Goal: Task Accomplishment & Management: Manage account settings

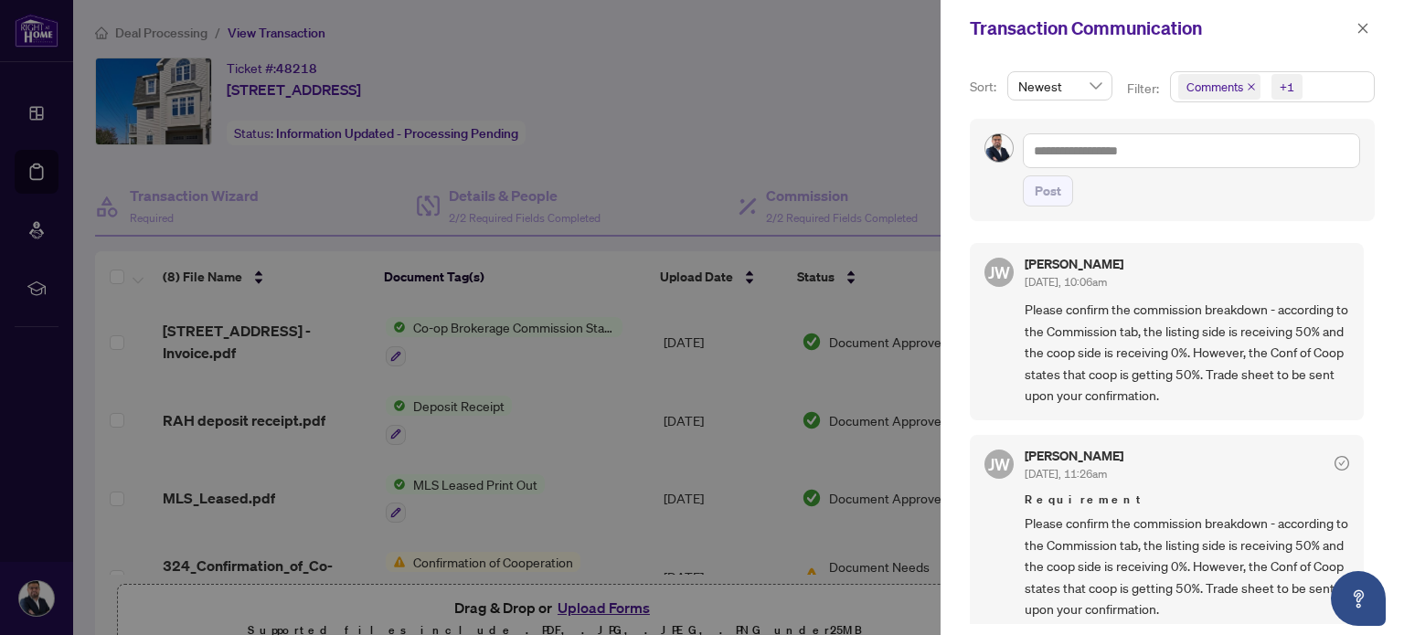
scroll to position [320, 0]
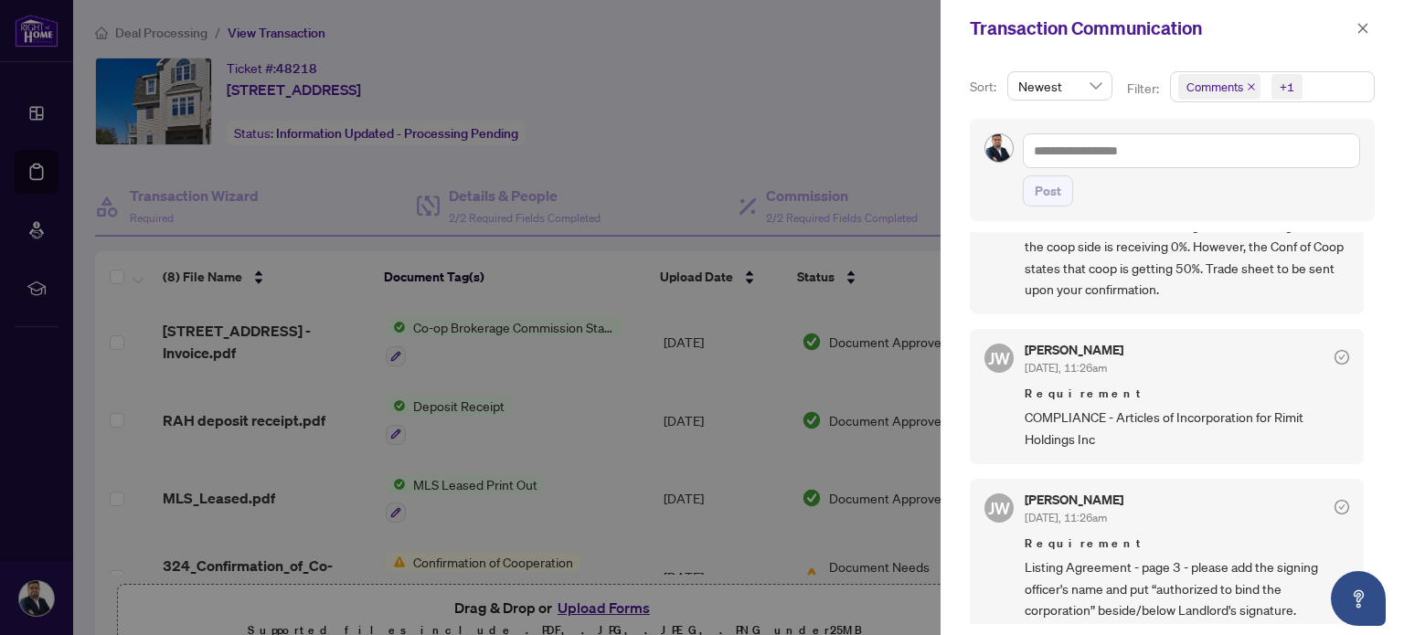
click at [586, 109] on div at bounding box center [702, 317] width 1404 height 635
click at [1367, 22] on icon "close" at bounding box center [1363, 28] width 13 height 13
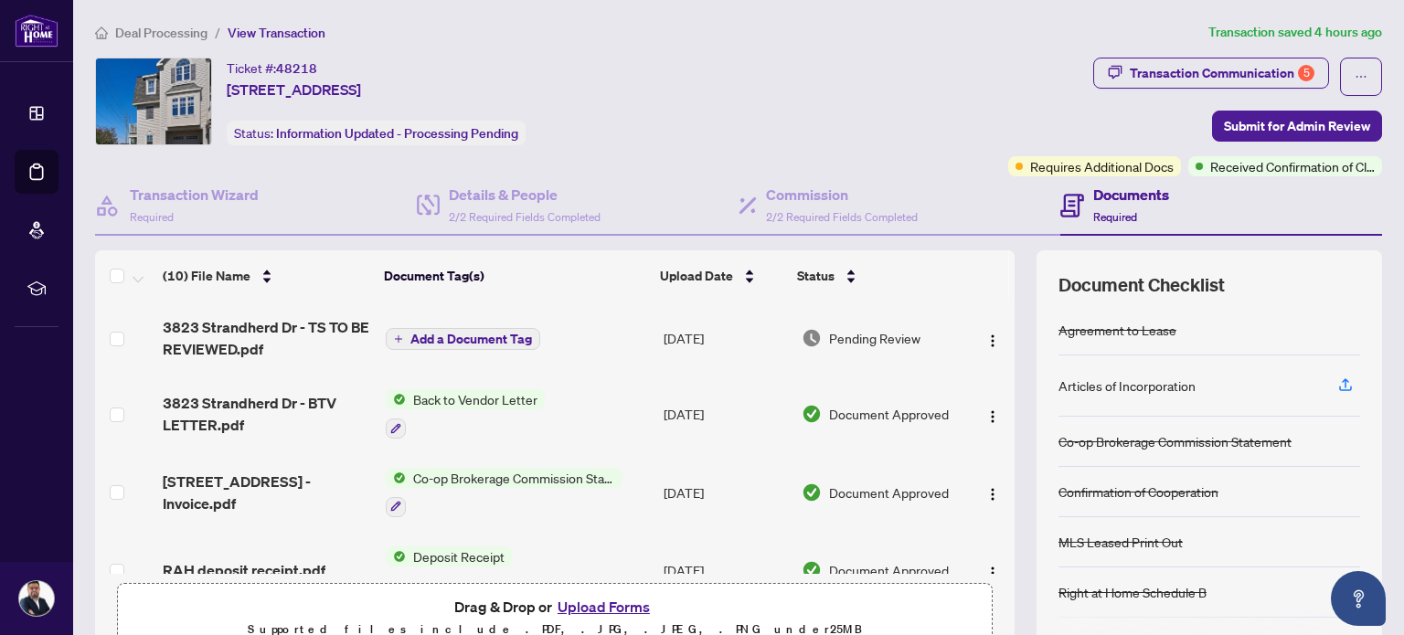
click at [190, 35] on span "Deal Processing" at bounding box center [161, 33] width 92 height 16
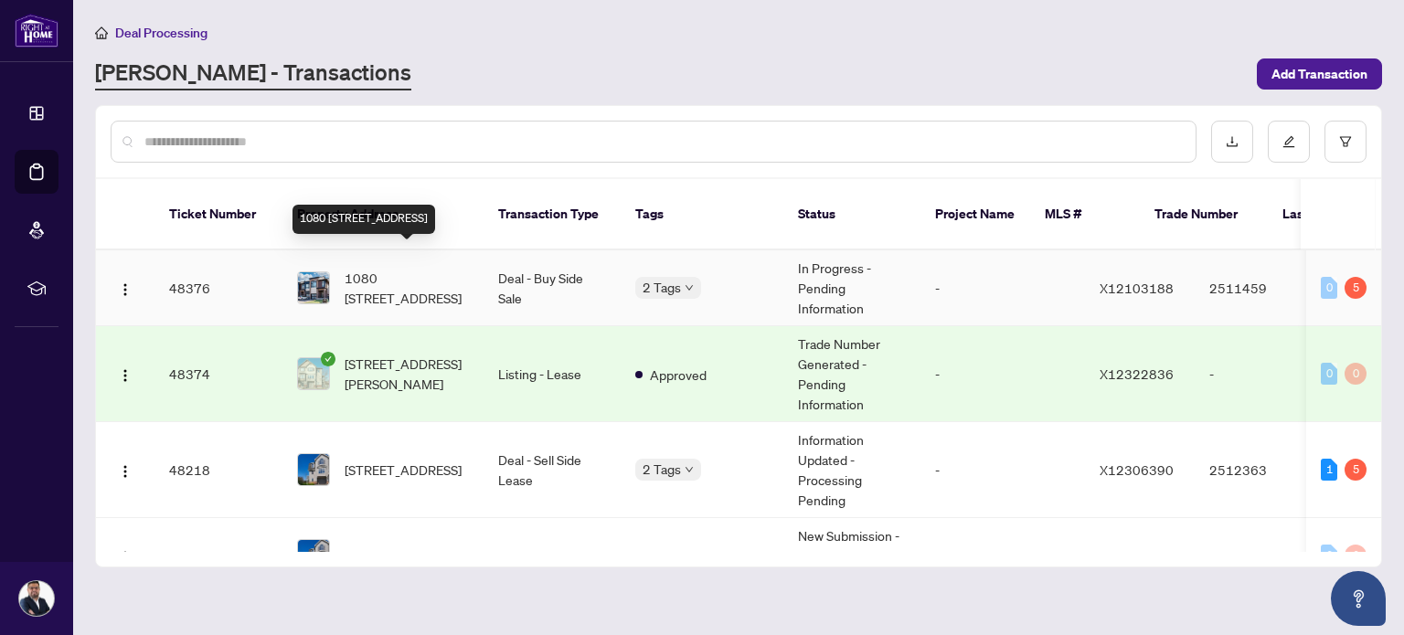
click at [419, 268] on span "1080 LUNAR GLOW Cres, Ottawa, Ontario K4M 0J8, Canada" at bounding box center [407, 288] width 124 height 40
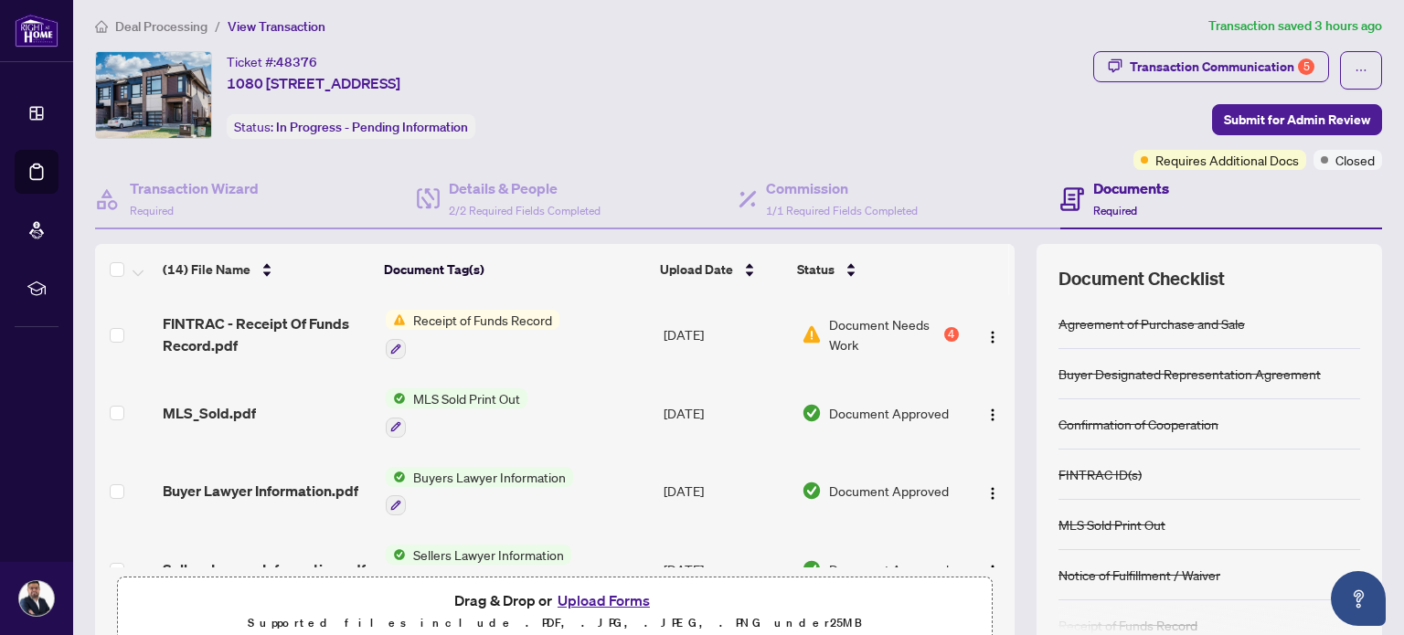
scroll to position [4, 0]
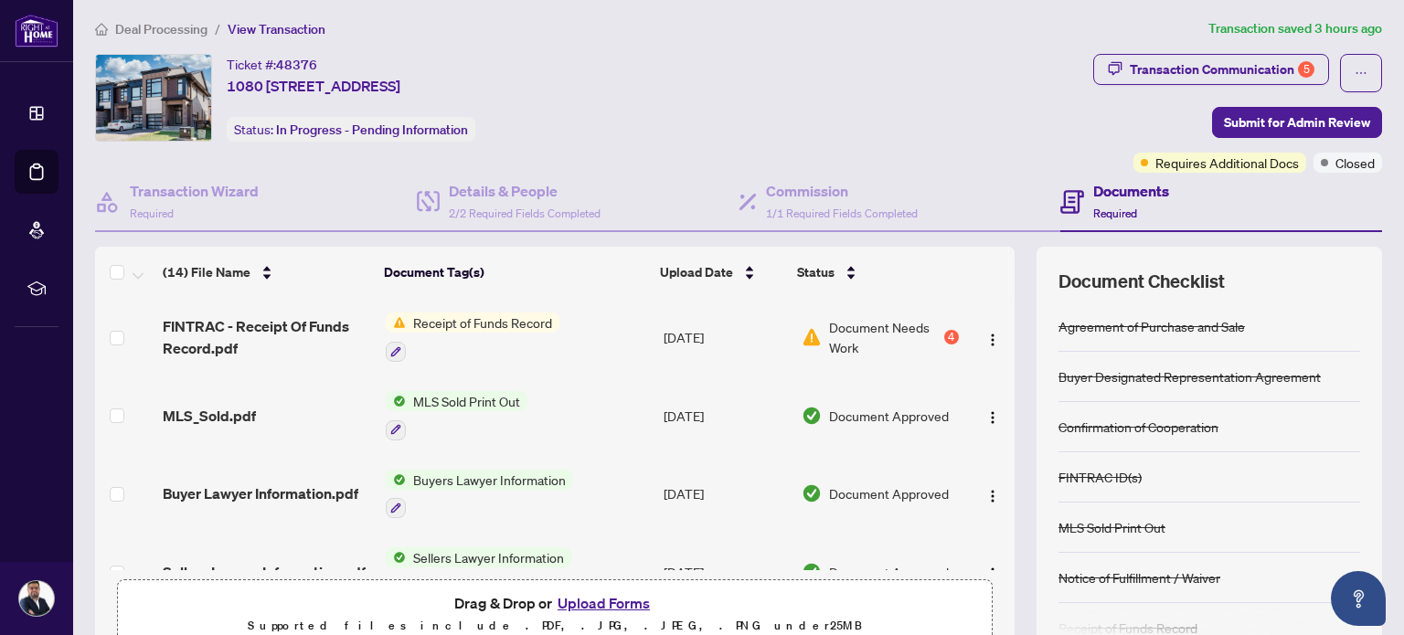
click at [921, 332] on span "Document Needs Work" at bounding box center [885, 337] width 112 height 40
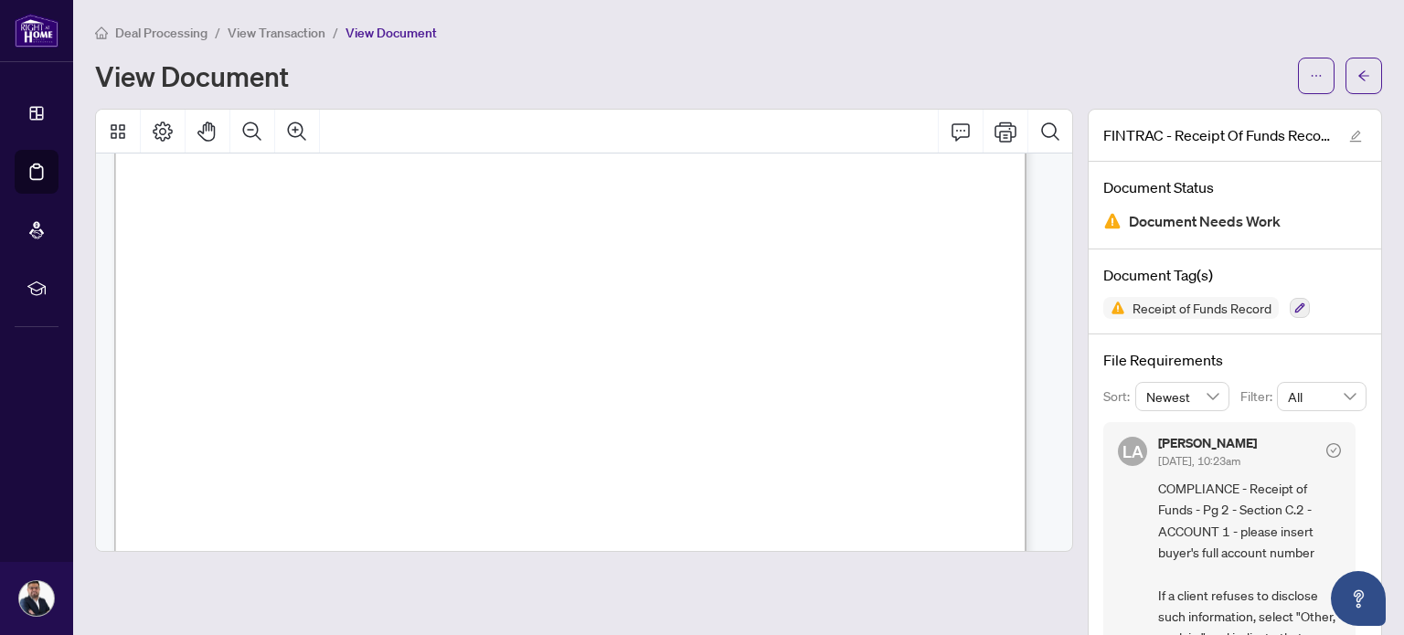
scroll to position [442, 0]
click at [1346, 84] on button "button" at bounding box center [1364, 76] width 37 height 37
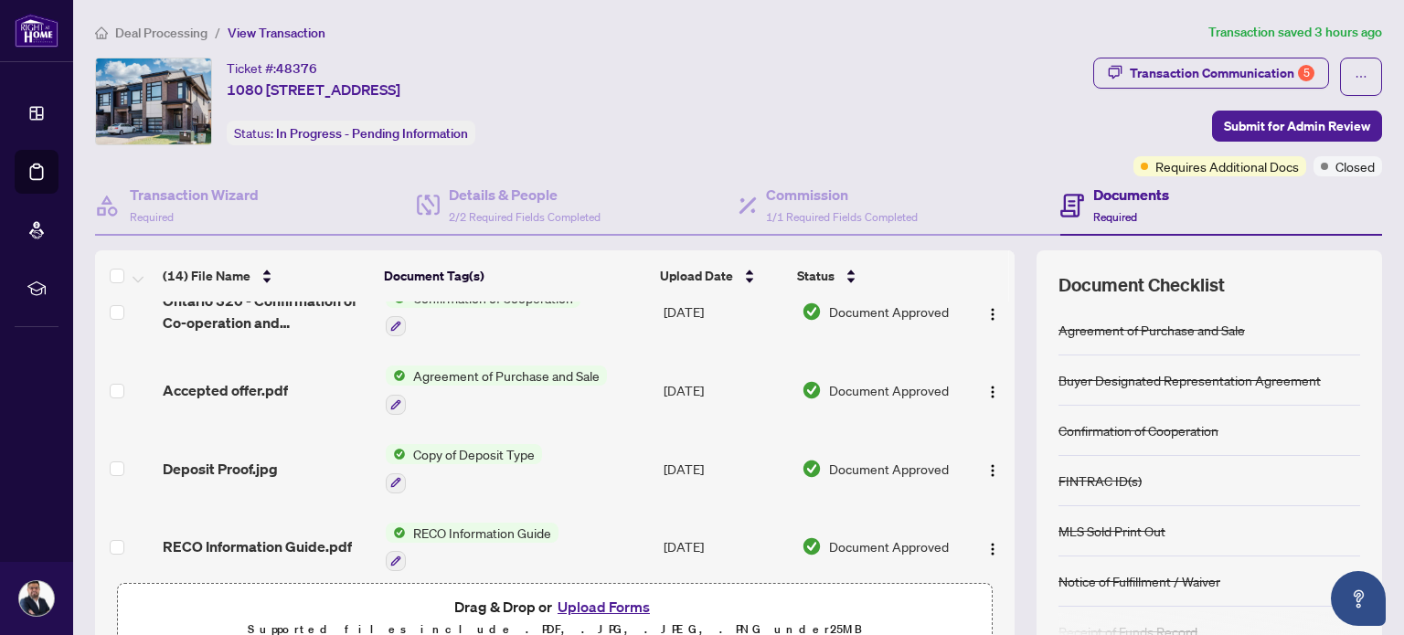
click at [150, 28] on span "Deal Processing" at bounding box center [161, 33] width 92 height 16
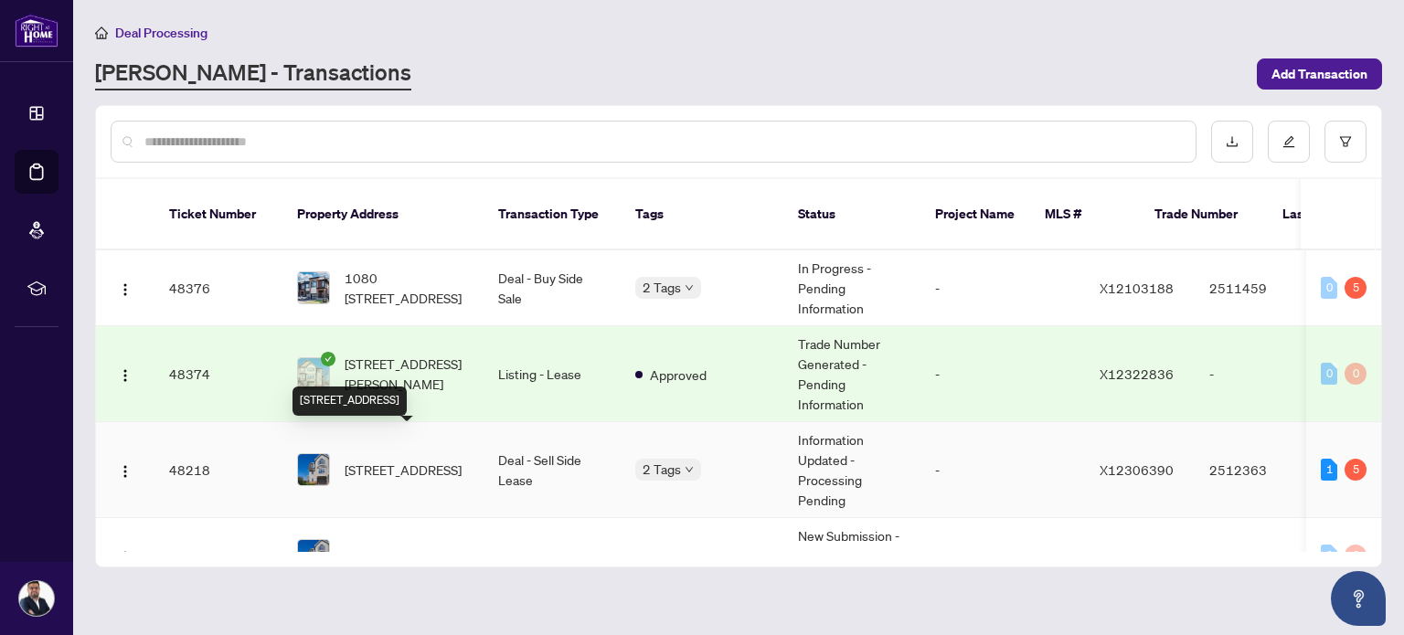
click at [427, 460] on span "[STREET_ADDRESS]" at bounding box center [403, 470] width 117 height 20
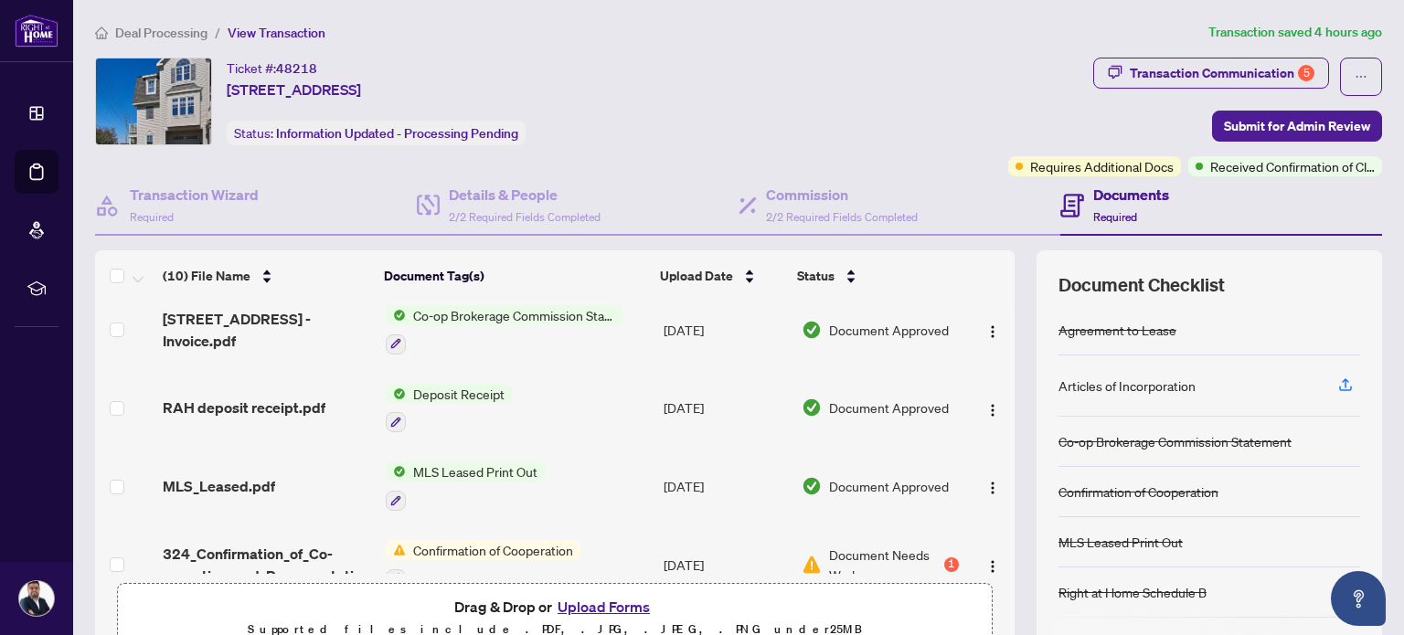
scroll to position [262, 0]
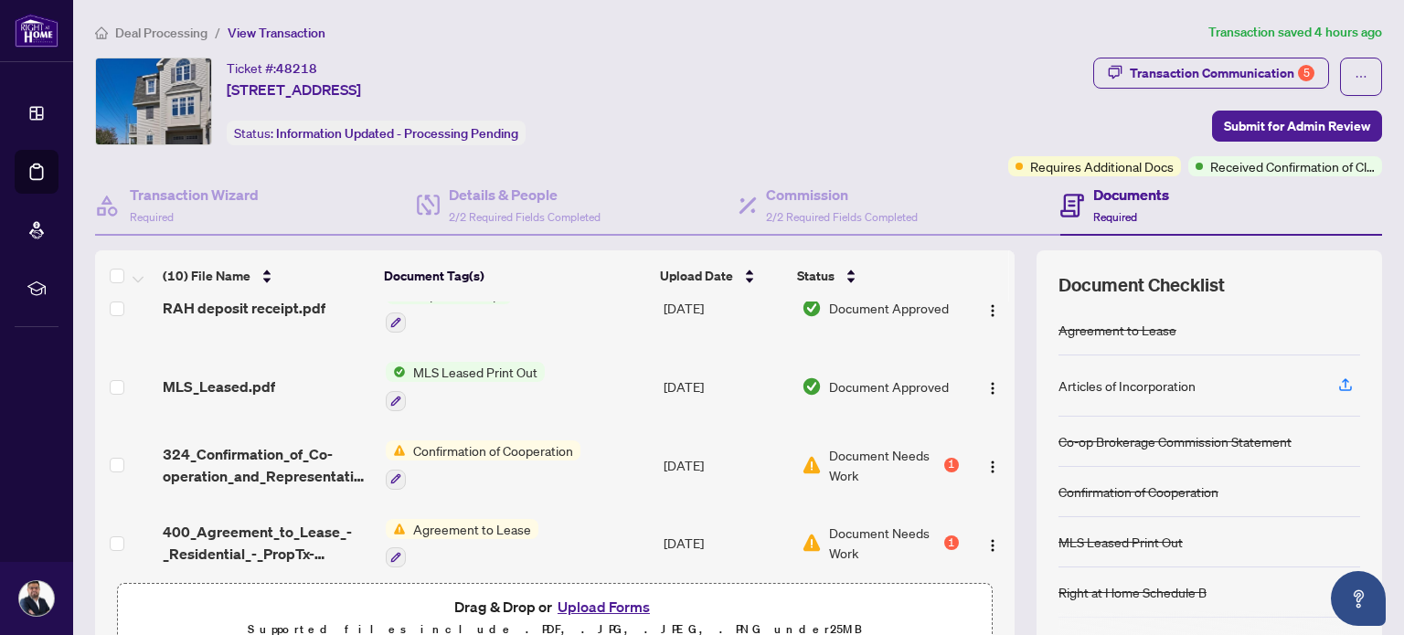
click at [860, 467] on span "Document Needs Work" at bounding box center [885, 465] width 112 height 40
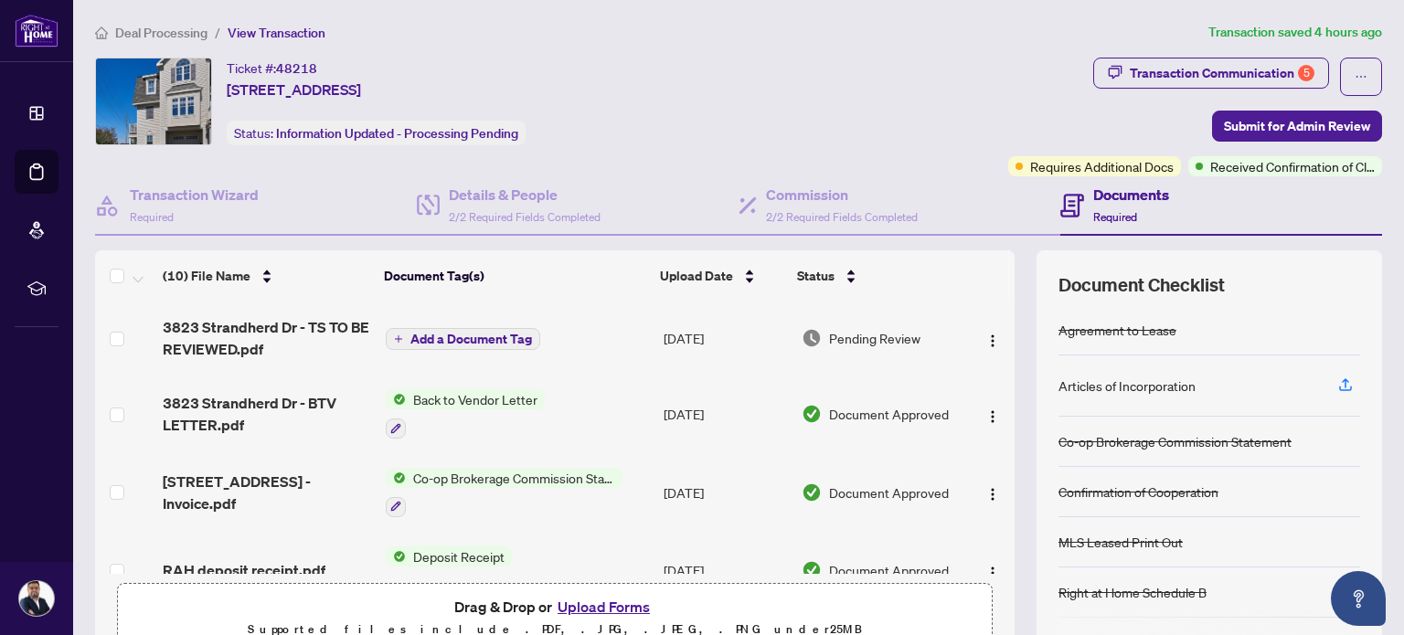
click at [186, 36] on span "Deal Processing" at bounding box center [161, 33] width 92 height 16
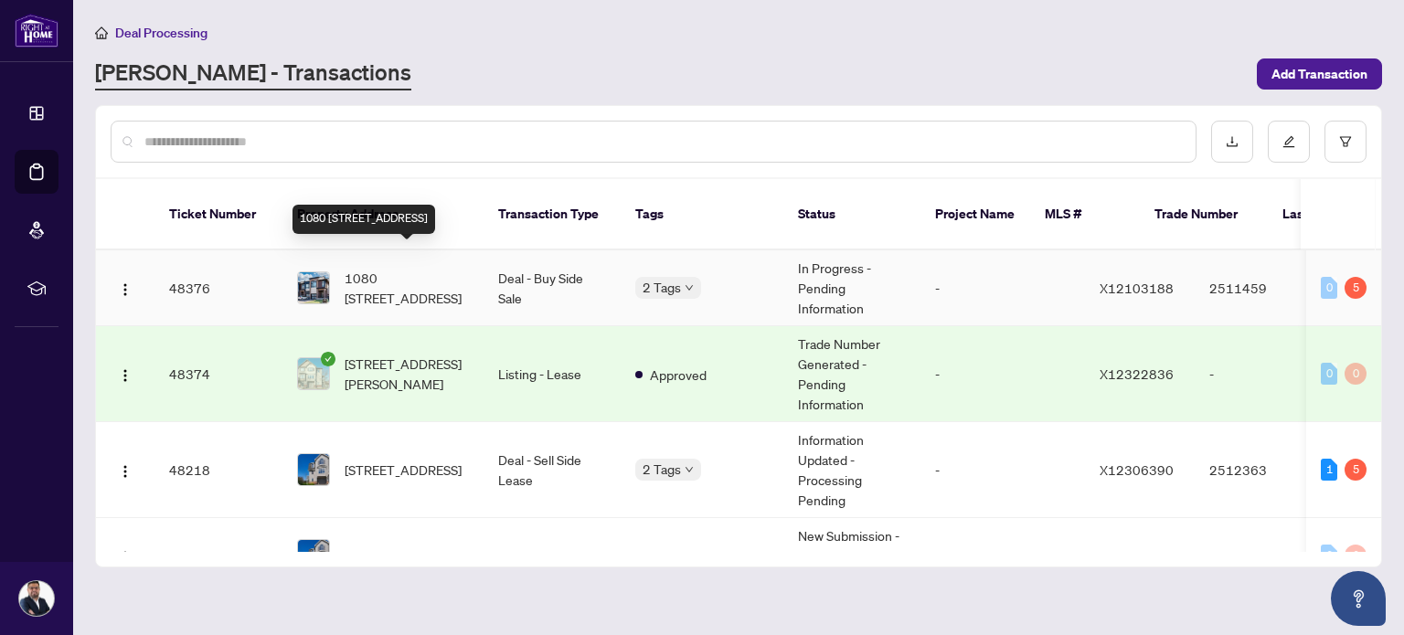
click at [441, 281] on span "1080 LUNAR GLOW Cres, Ottawa, Ontario K4M 0J8, Canada" at bounding box center [407, 288] width 124 height 40
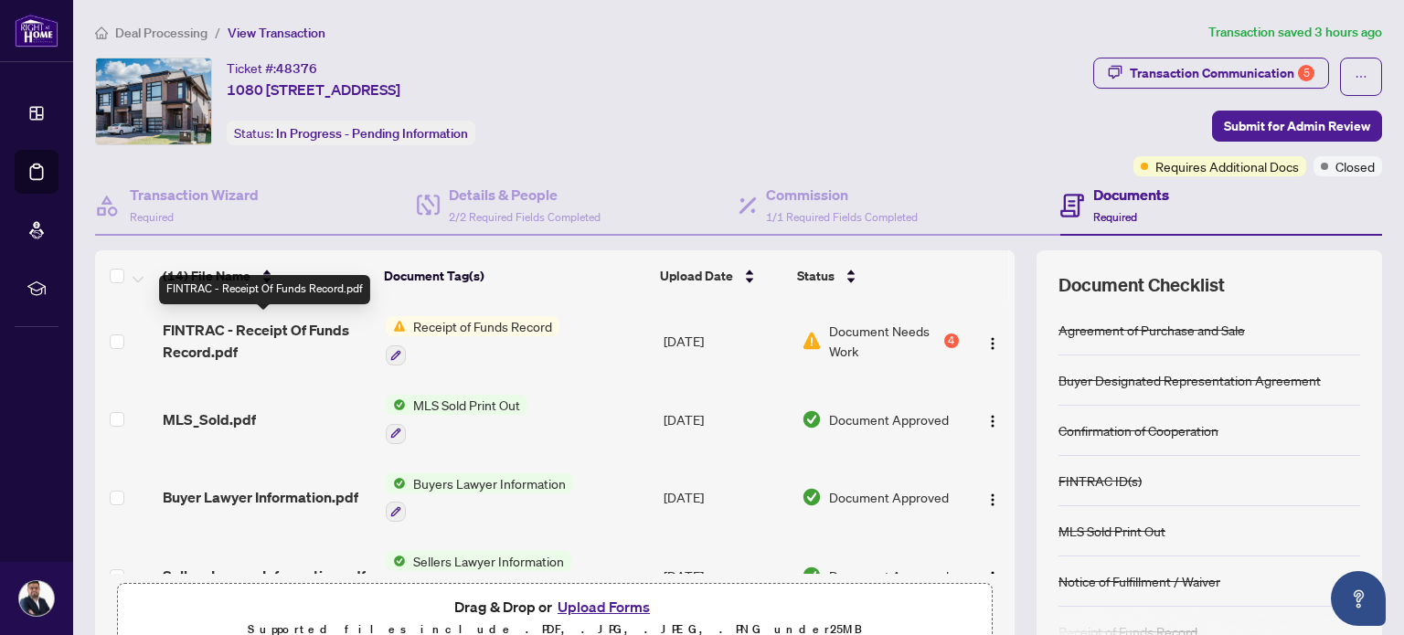
click at [338, 343] on span "FINTRAC - Receipt Of Funds Record.pdf" at bounding box center [266, 341] width 207 height 44
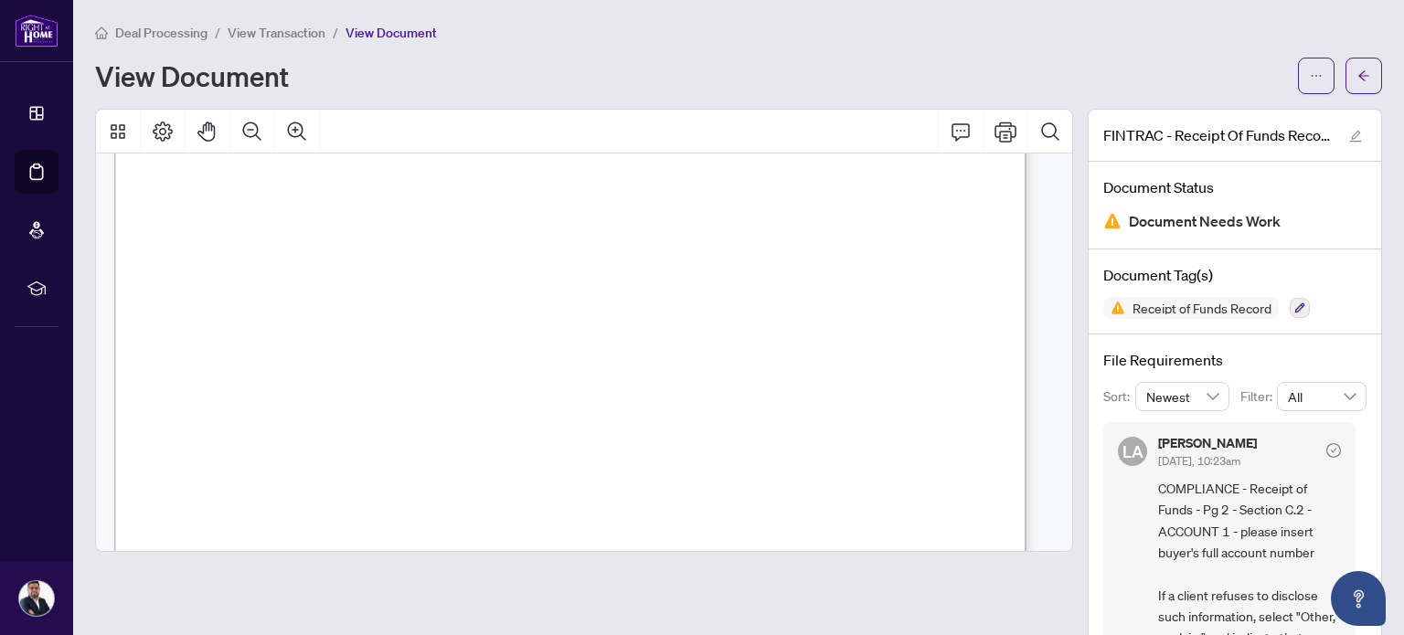
scroll to position [1495, 0]
click at [274, 28] on span "View Transaction" at bounding box center [277, 33] width 98 height 16
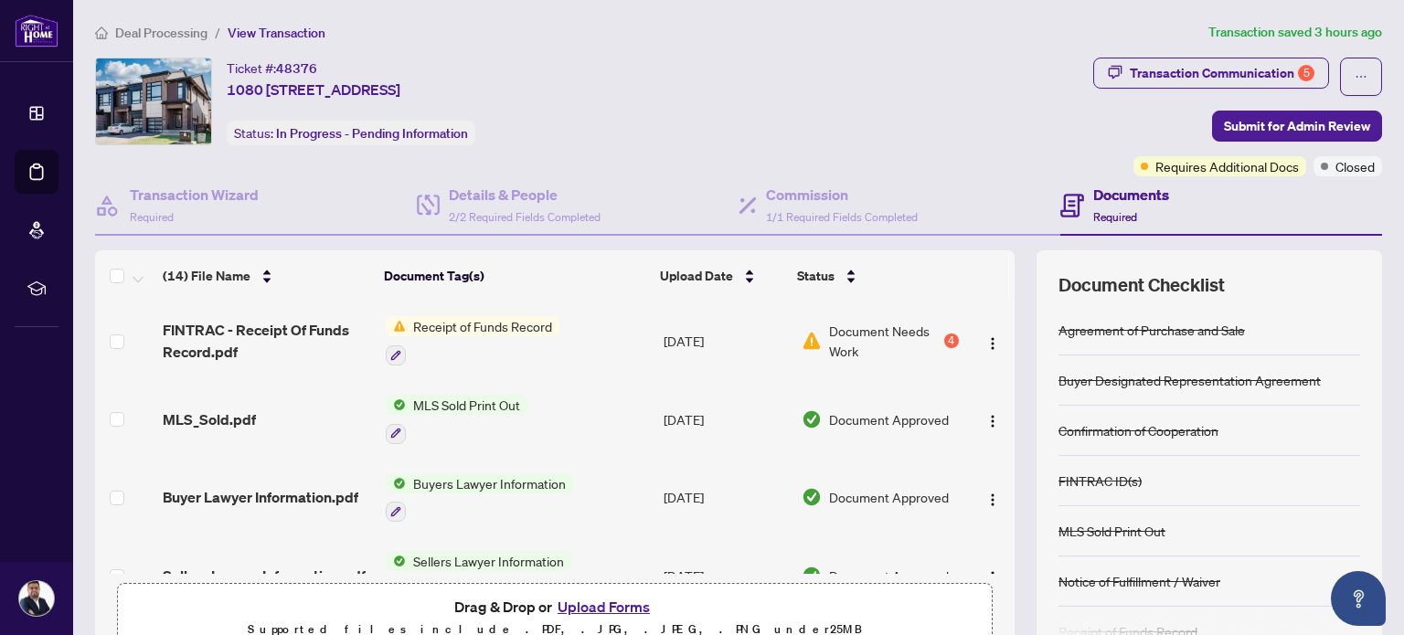
click at [167, 28] on span "Deal Processing" at bounding box center [161, 33] width 92 height 16
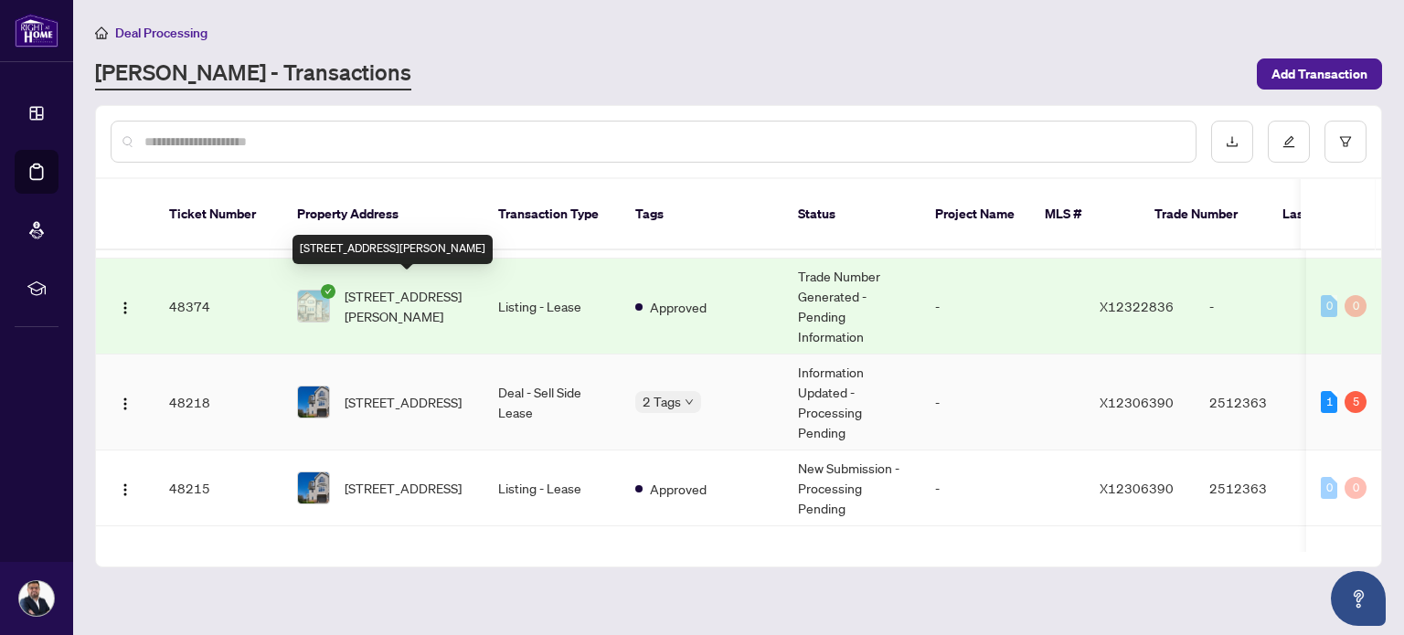
scroll to position [69, 0]
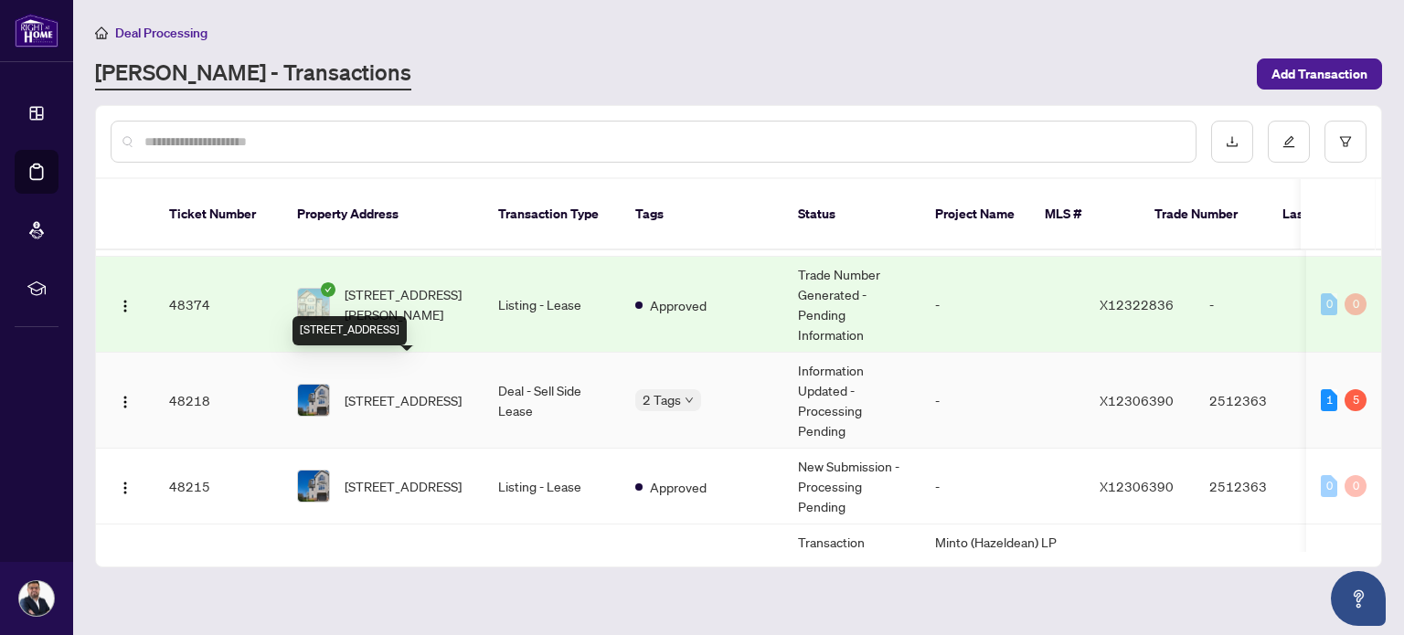
click at [393, 390] on span "[STREET_ADDRESS]" at bounding box center [403, 400] width 117 height 20
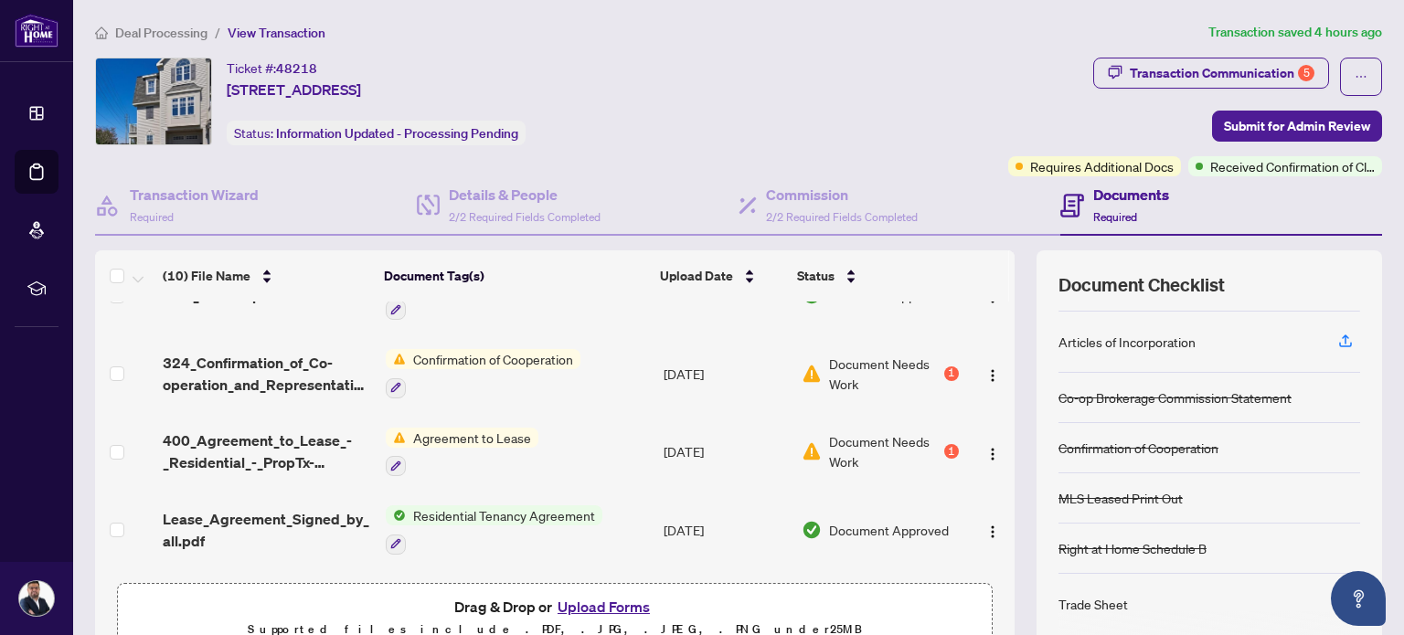
scroll to position [355, 0]
click at [419, 441] on div "Agreement to Lease" at bounding box center [462, 451] width 153 height 49
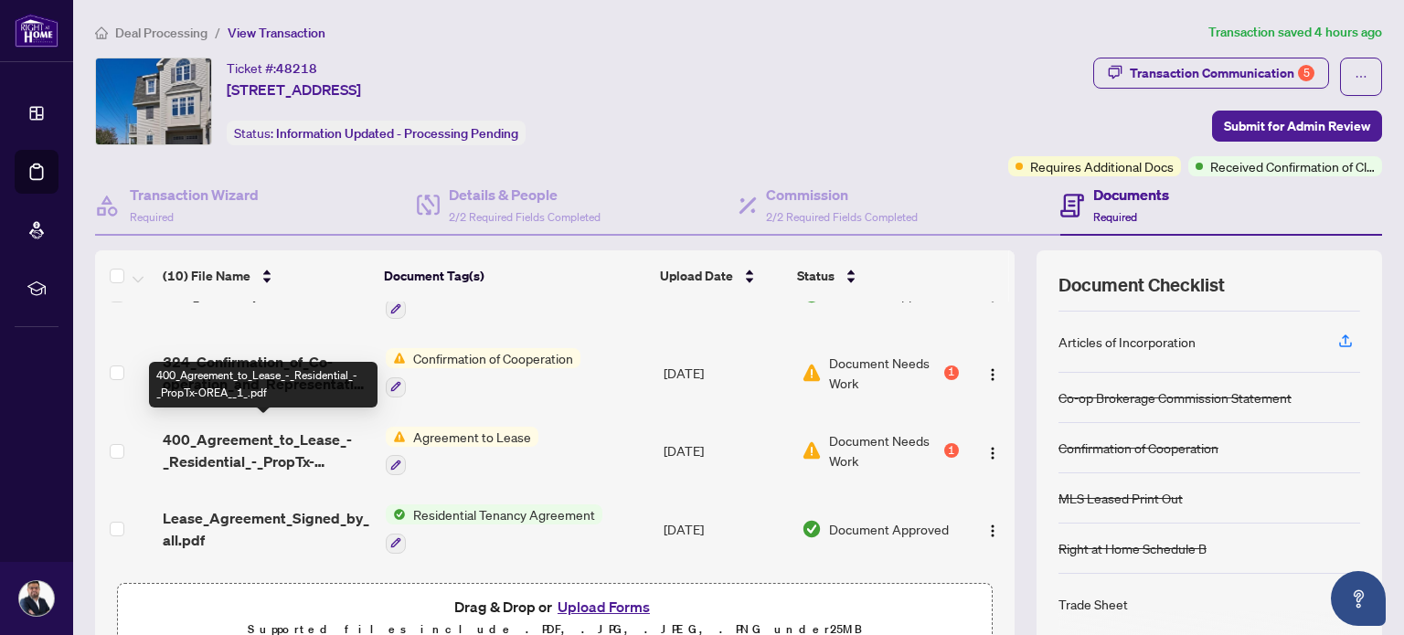
click at [311, 434] on span "400_Agreement_to_Lease_-_Residential_-_PropTx-OREA__1_.pdf" at bounding box center [266, 451] width 207 height 44
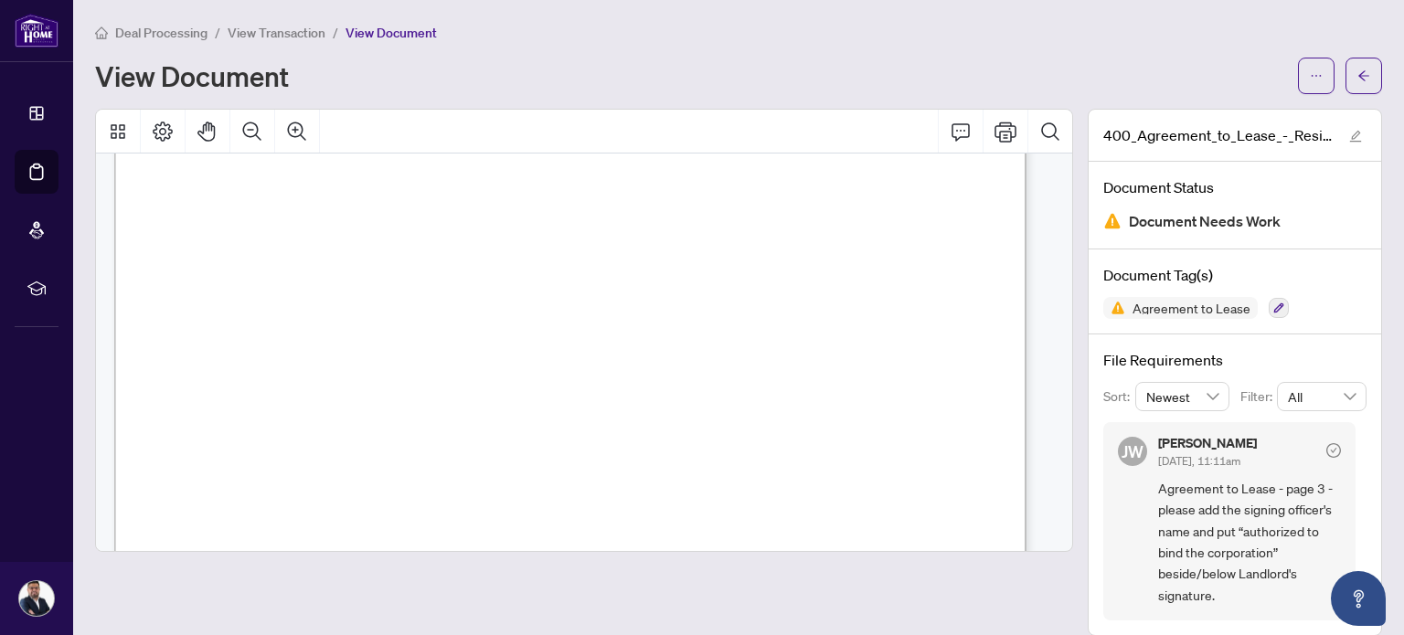
scroll to position [1378, 0]
click at [1358, 78] on icon "arrow-left" at bounding box center [1363, 75] width 11 height 10
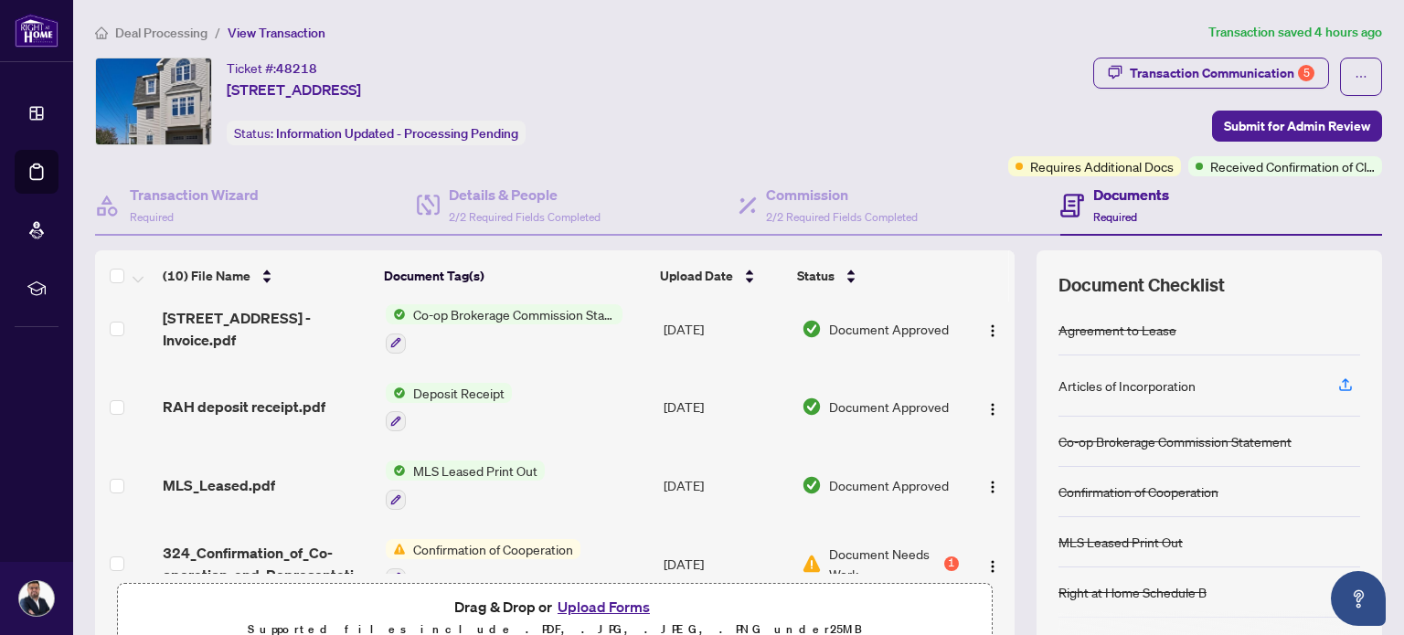
scroll to position [314, 0]
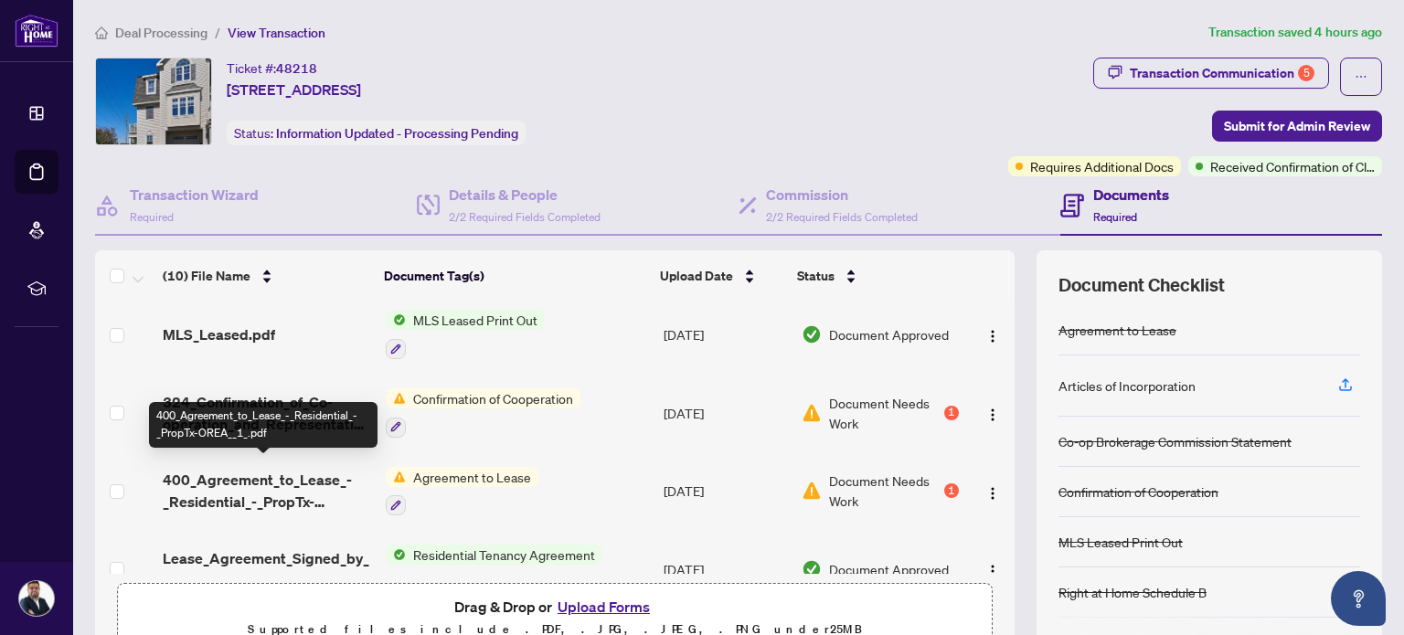
click at [267, 485] on span "400_Agreement_to_Lease_-_Residential_-_PropTx-OREA__1_.pdf" at bounding box center [266, 491] width 207 height 44
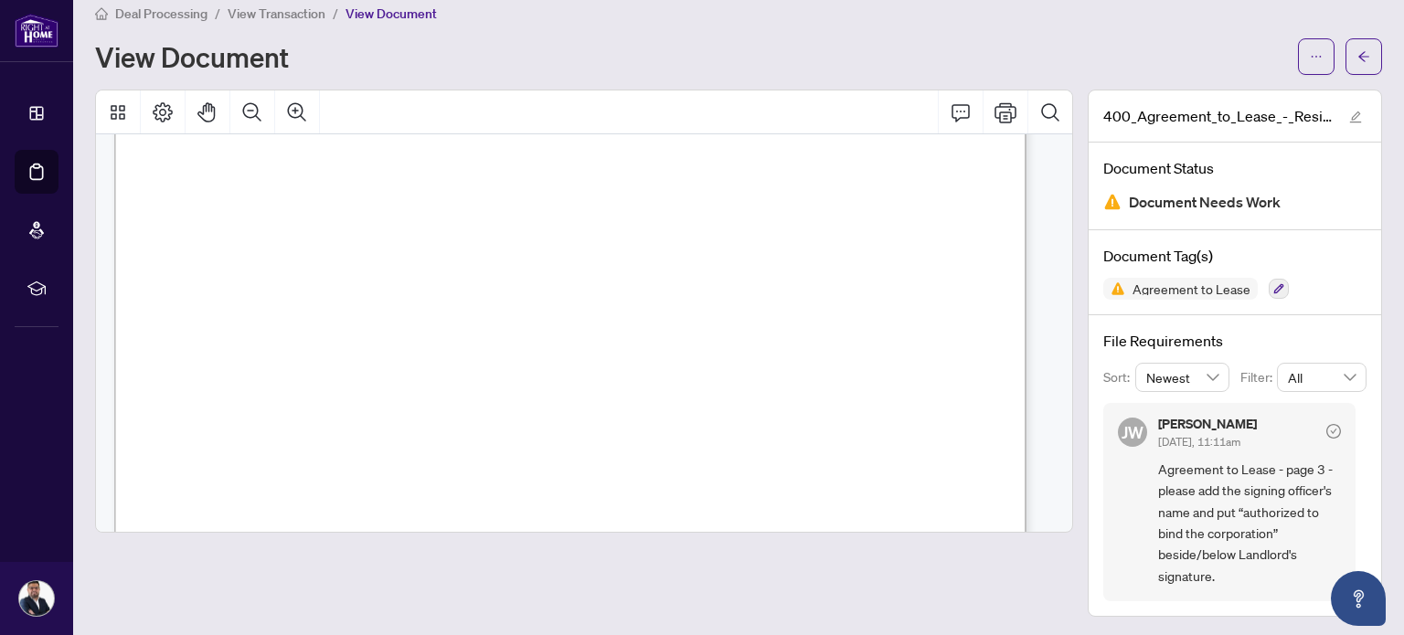
scroll to position [288, 0]
